Goal: Task Accomplishment & Management: Manage account settings

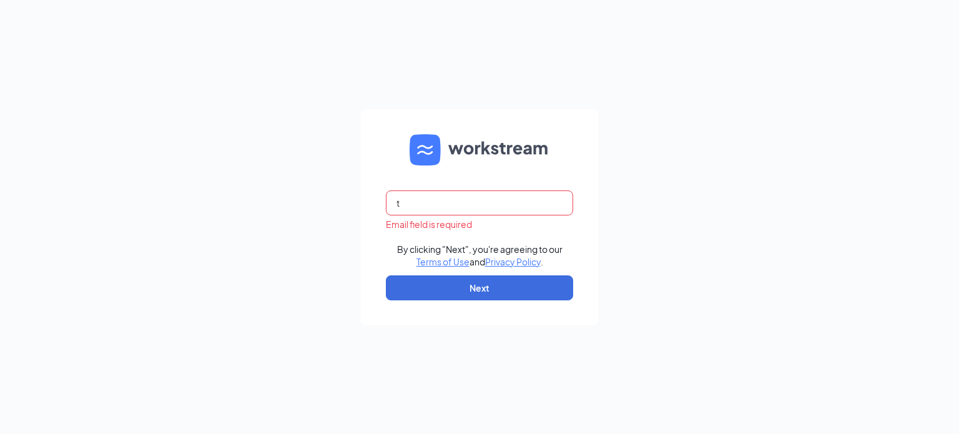
type input "[EMAIL_ADDRESS][DOMAIN_NAME]"
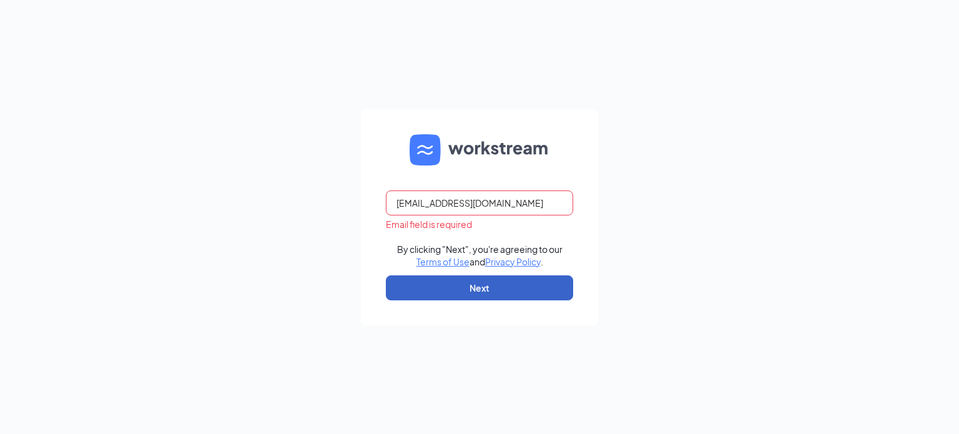
click at [491, 291] on button "Next" at bounding box center [479, 287] width 187 height 25
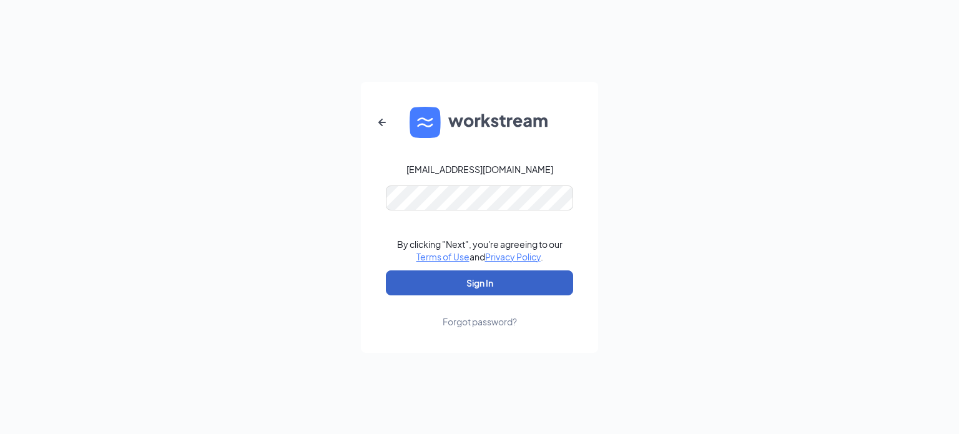
click at [466, 281] on button "Sign In" at bounding box center [479, 282] width 187 height 25
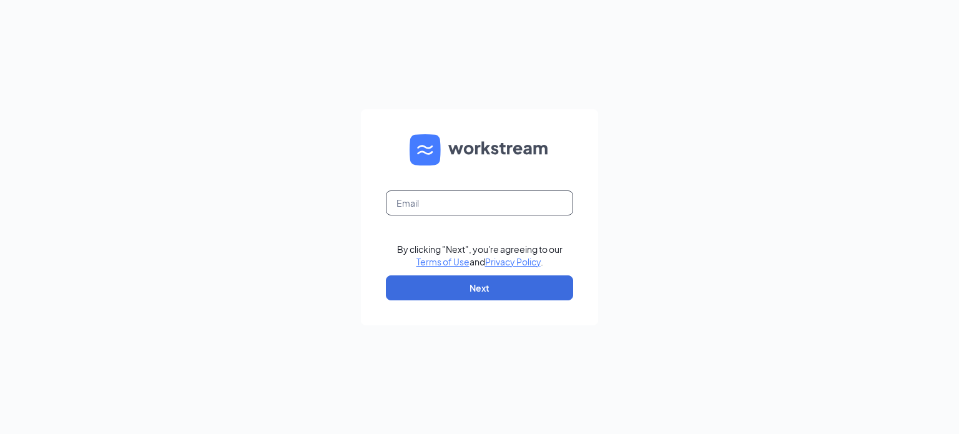
click at [457, 199] on input "text" at bounding box center [479, 202] width 187 height 25
type input "[EMAIL_ADDRESS][DOMAIN_NAME]"
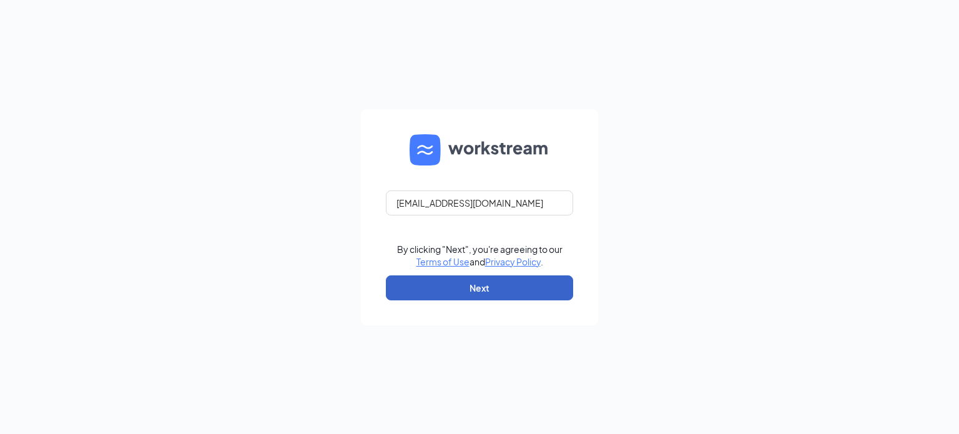
click at [482, 296] on button "Next" at bounding box center [479, 287] width 187 height 25
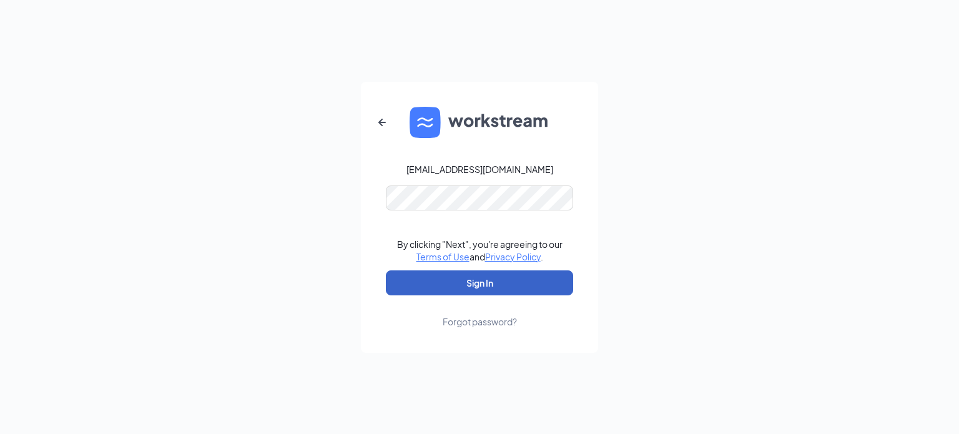
click at [467, 281] on button "Sign In" at bounding box center [479, 282] width 187 height 25
click at [483, 178] on form "talent-sandiego@arosacare.com By clicking "Next", you're agreeing to our Terms …" at bounding box center [479, 217] width 237 height 271
click at [504, 277] on button "Sign In" at bounding box center [479, 282] width 187 height 25
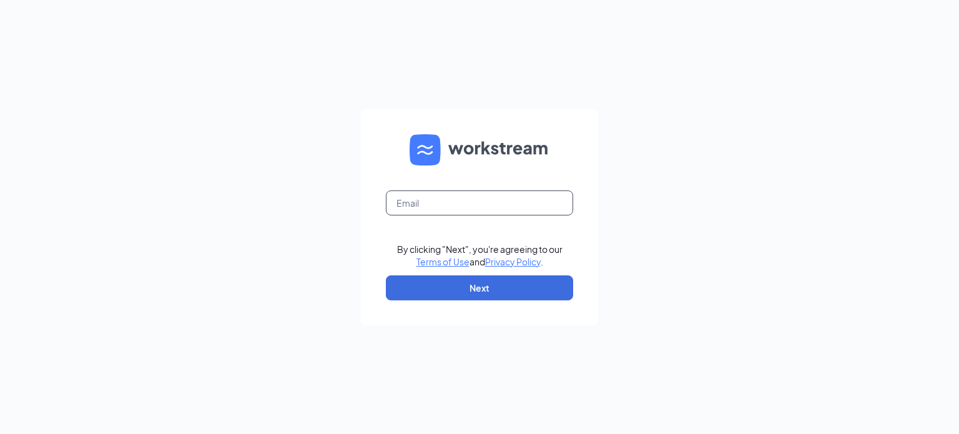
click at [490, 208] on input "text" at bounding box center [479, 202] width 187 height 25
type input "[EMAIL_ADDRESS][DOMAIN_NAME]"
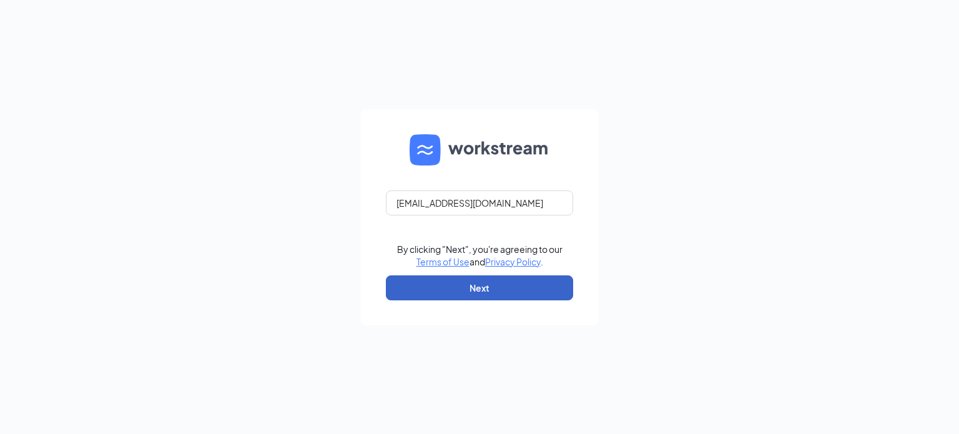
click at [482, 287] on button "Next" at bounding box center [479, 287] width 187 height 25
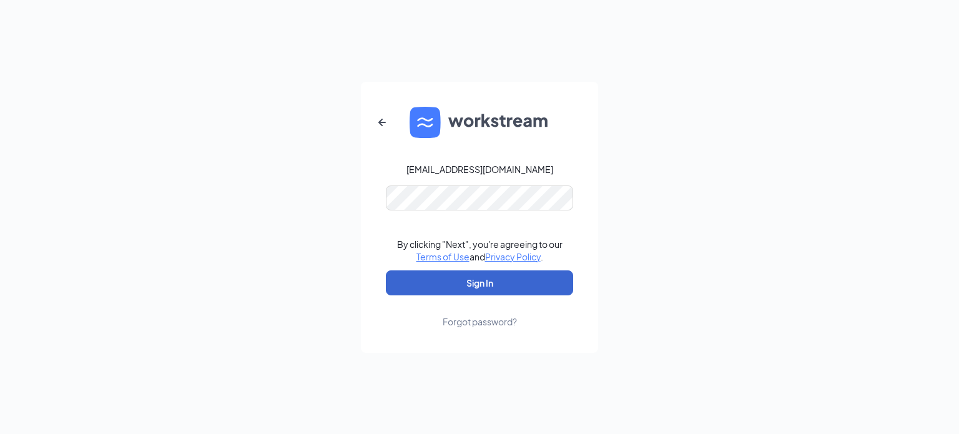
click at [496, 284] on button "Sign In" at bounding box center [479, 282] width 187 height 25
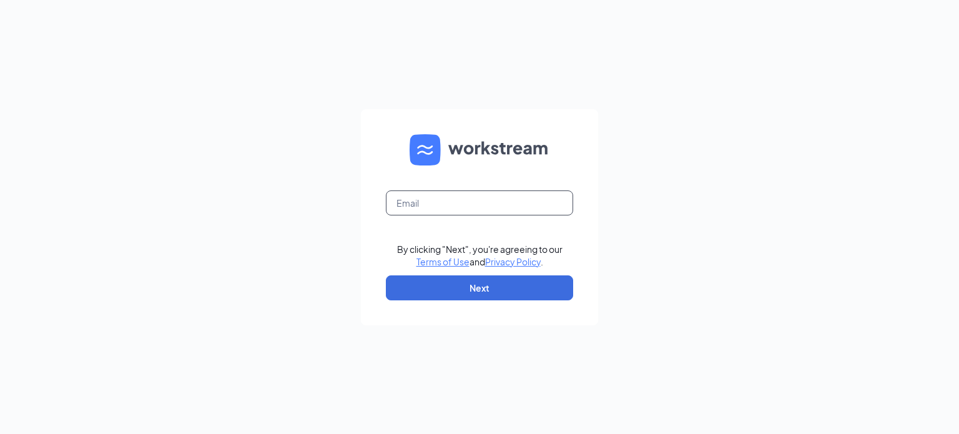
click at [477, 202] on input "text" at bounding box center [479, 202] width 187 height 25
type input "[EMAIL_ADDRESS][DOMAIN_NAME]"
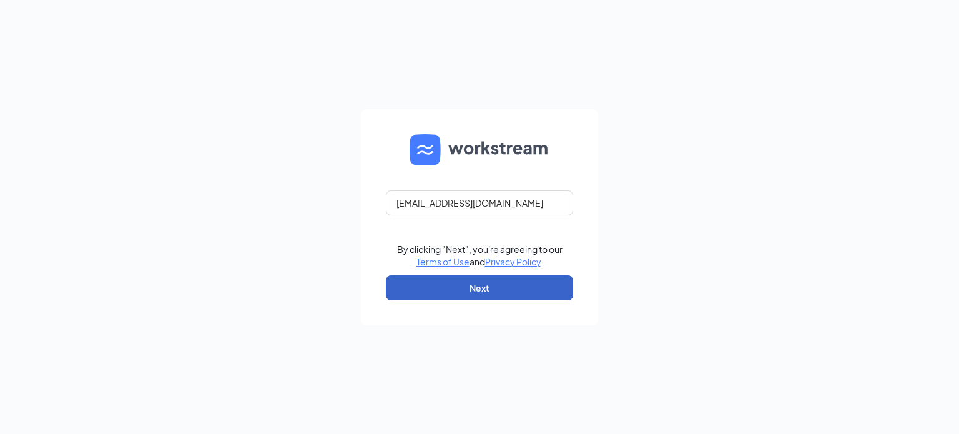
click at [494, 285] on button "Next" at bounding box center [479, 287] width 187 height 25
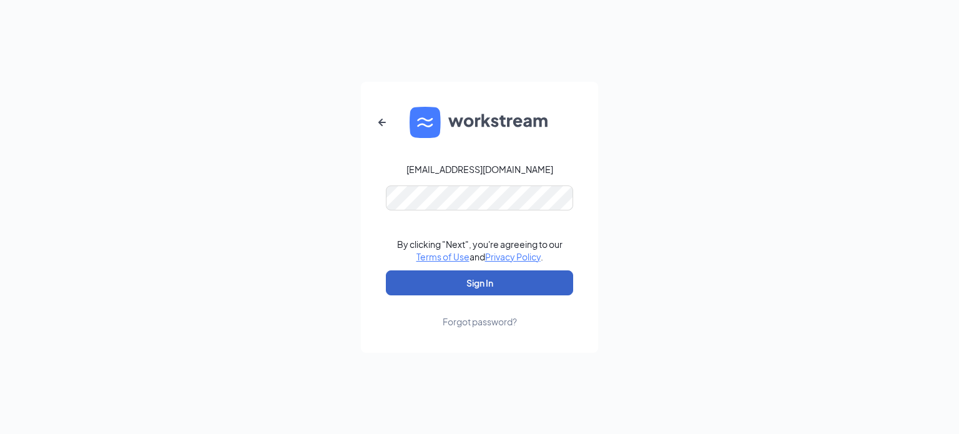
click at [497, 283] on button "Sign In" at bounding box center [479, 282] width 187 height 25
